Goal: Transaction & Acquisition: Download file/media

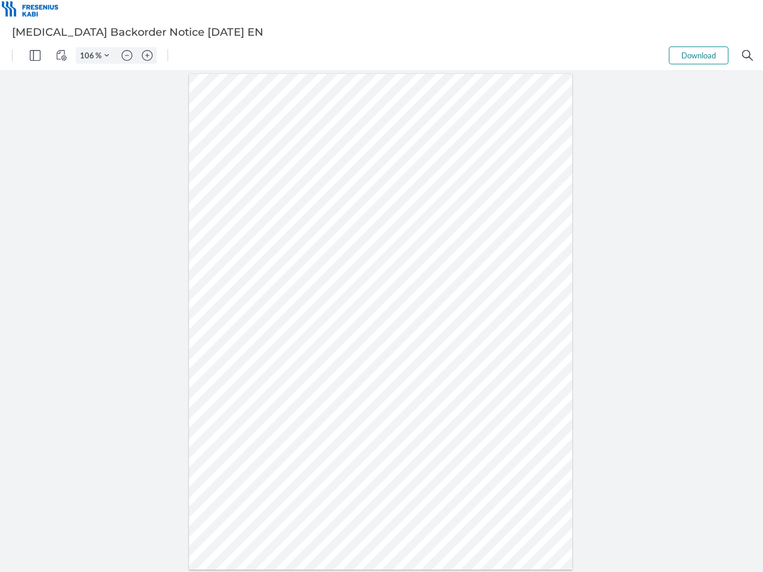
click at [35, 55] on img "Panel" at bounding box center [35, 55] width 11 height 11
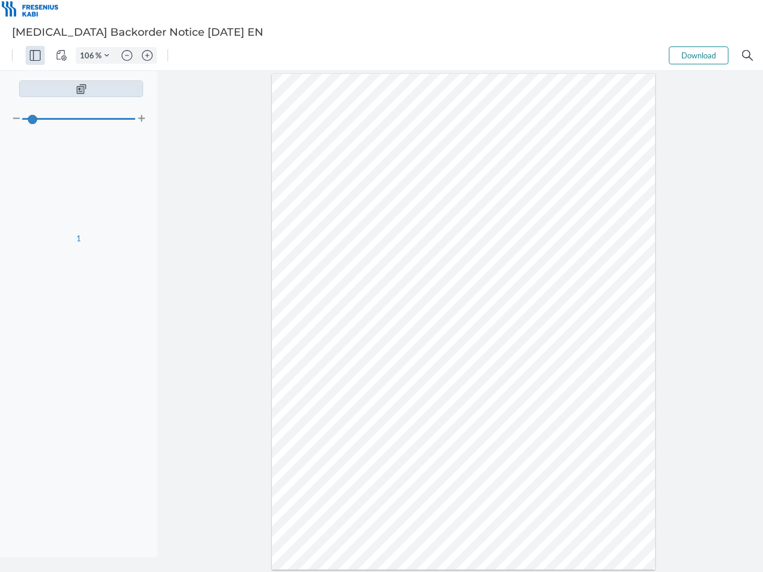
click at [61, 55] on img "View Controls" at bounding box center [61, 55] width 11 height 11
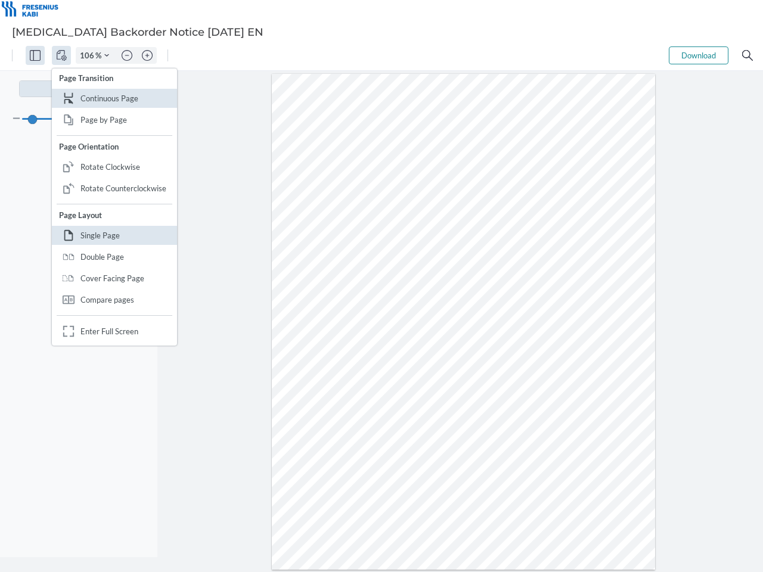
click at [89, 55] on input "106" at bounding box center [85, 55] width 19 height 11
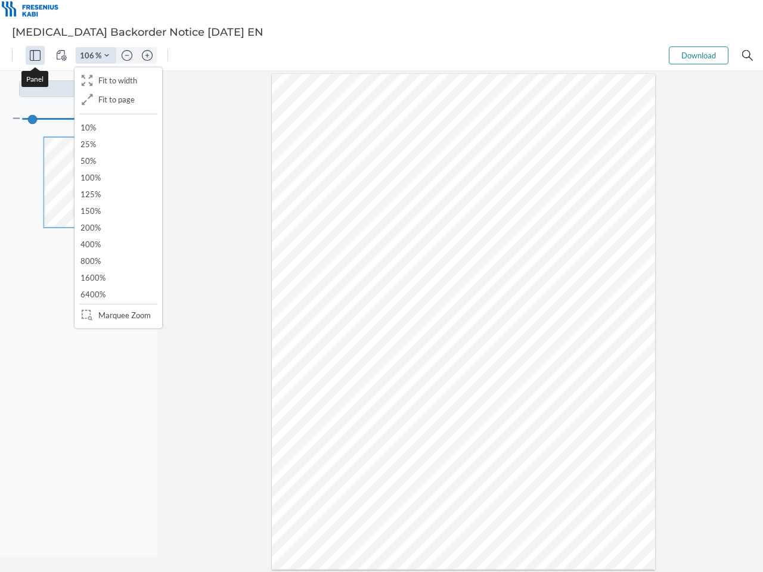
click at [107, 55] on img "Zoom Controls" at bounding box center [106, 55] width 5 height 5
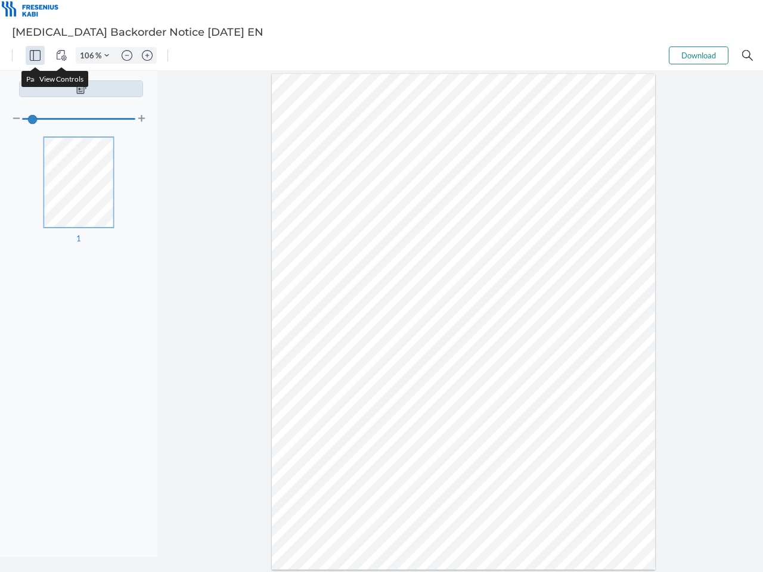
click at [127, 55] on img "Zoom out" at bounding box center [127, 55] width 11 height 11
click at [147, 55] on img "Zoom in" at bounding box center [147, 55] width 11 height 11
type input "106"
click at [698, 55] on button "Download" at bounding box center [698, 55] width 60 height 18
click at [747, 55] on img "Search" at bounding box center [747, 55] width 11 height 11
